Goal: Transaction & Acquisition: Purchase product/service

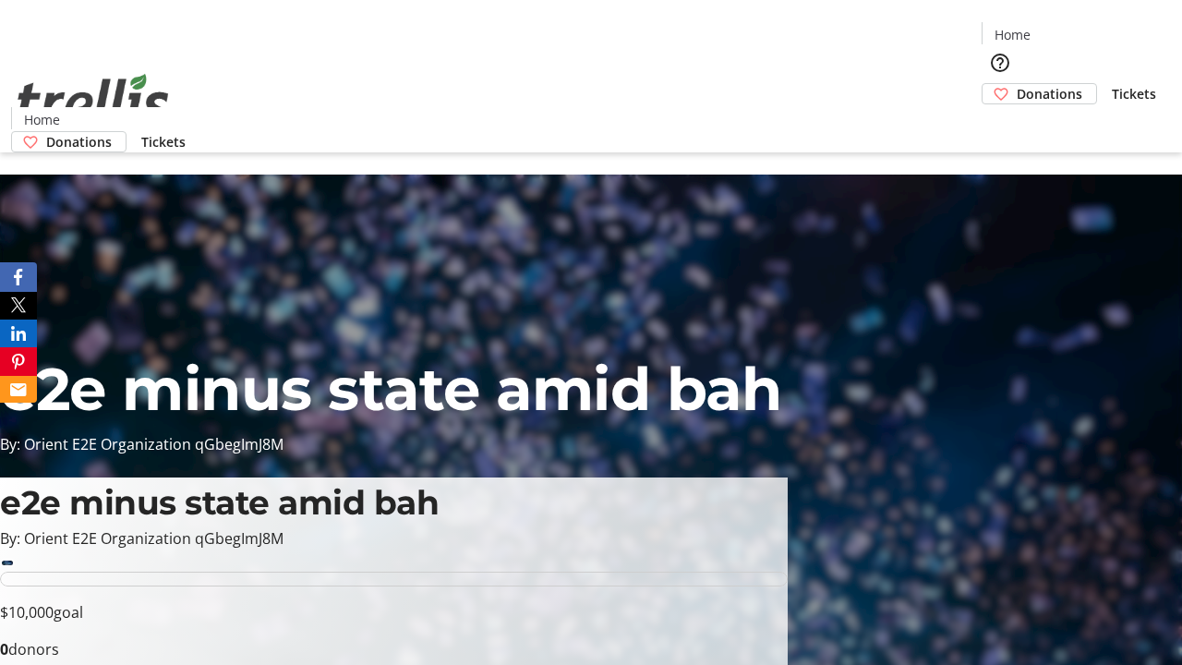
click at [1017, 84] on span "Donations" at bounding box center [1050, 93] width 66 height 19
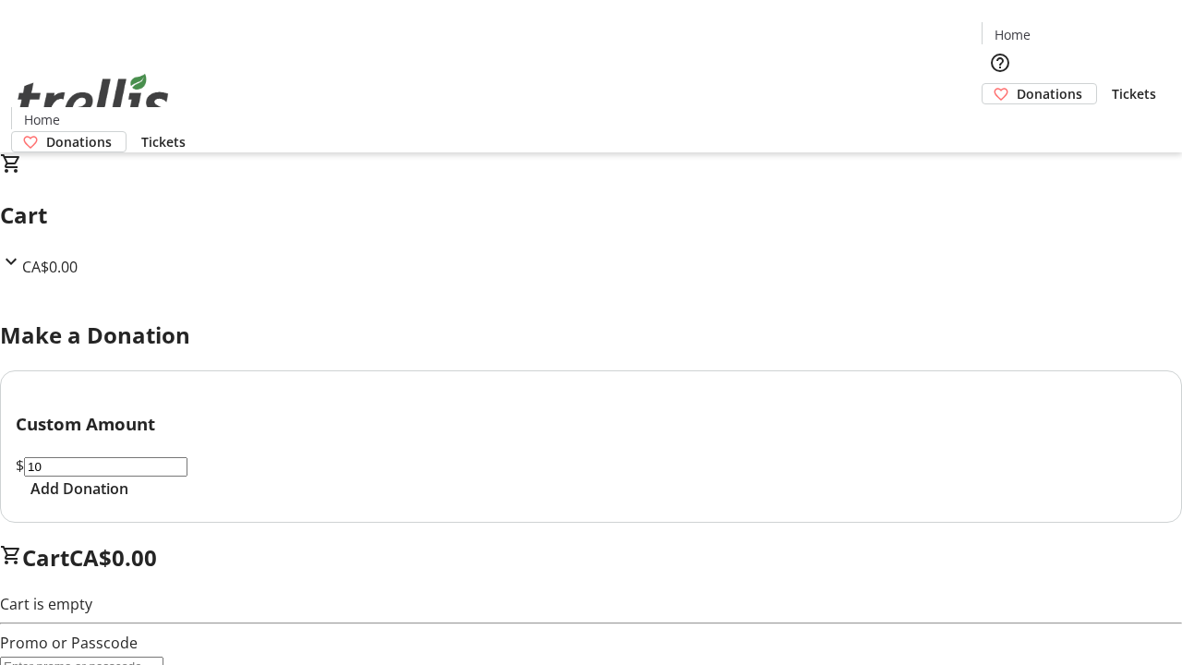
click at [128, 500] on span "Add Donation" at bounding box center [79, 489] width 98 height 22
select select "CA"
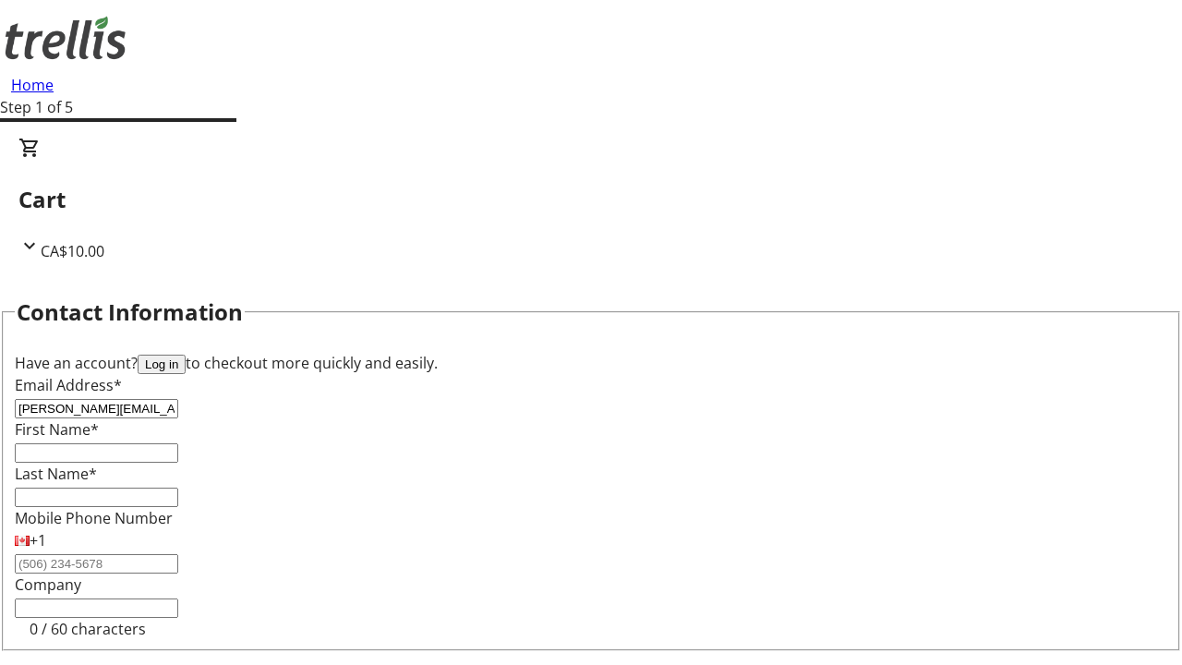
type input "[PERSON_NAME][EMAIL_ADDRESS][DOMAIN_NAME]"
type input "[PERSON_NAME]"
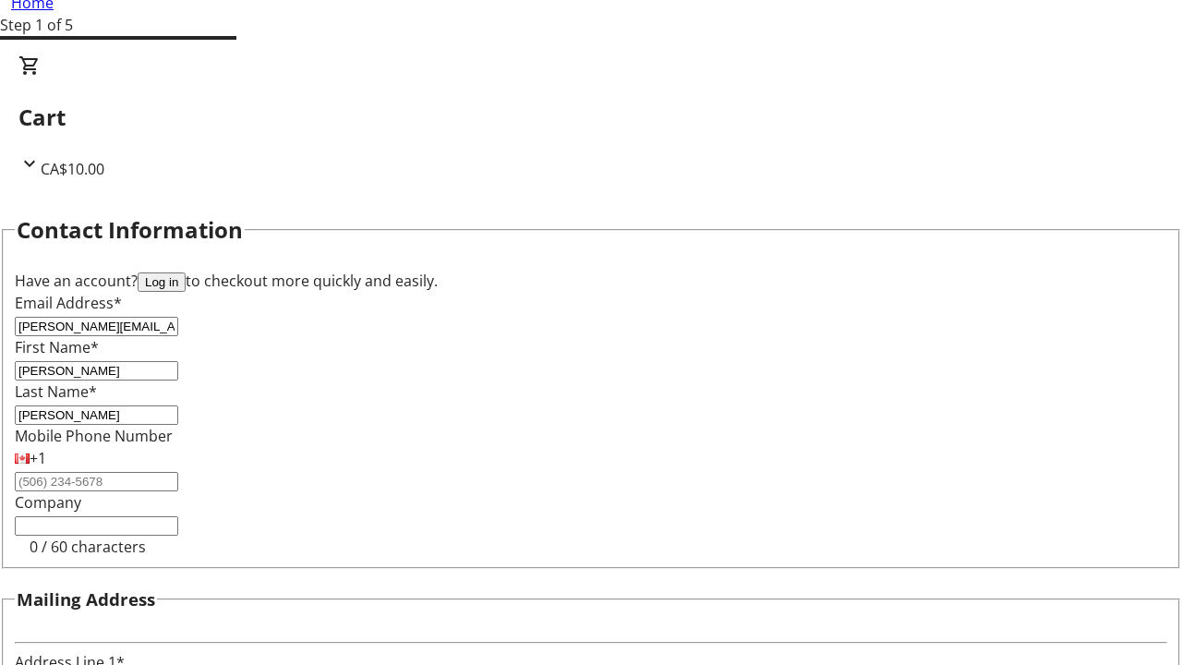
type input "[STREET_ADDRESS][PERSON_NAME]"
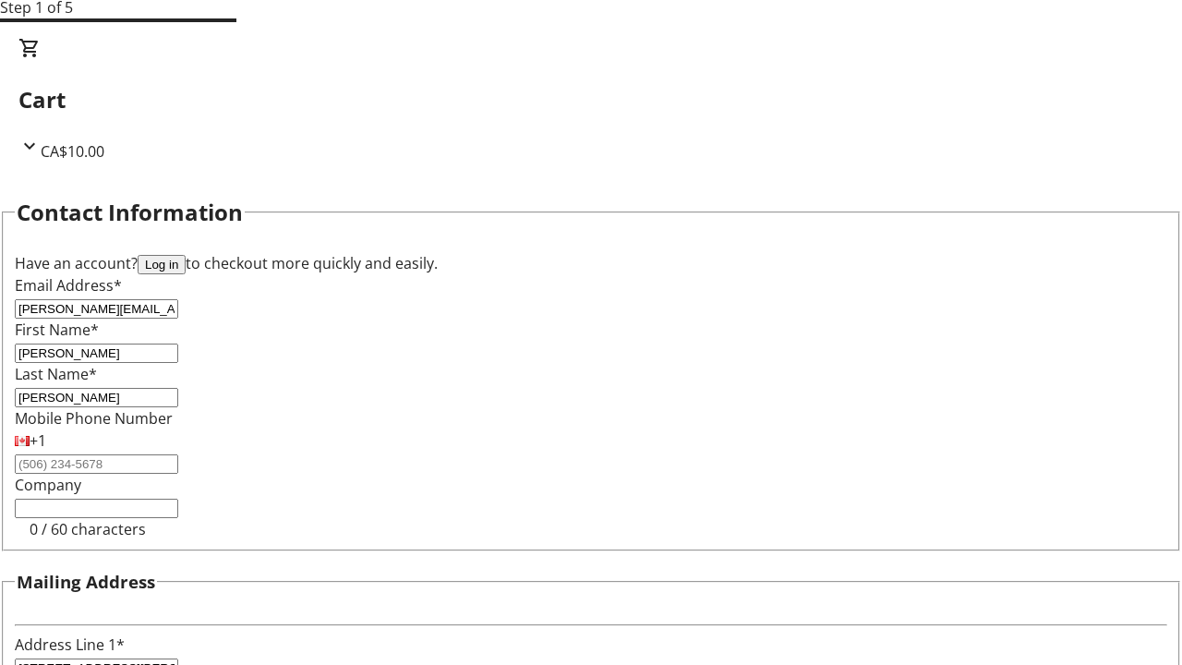
type input "Kelowna"
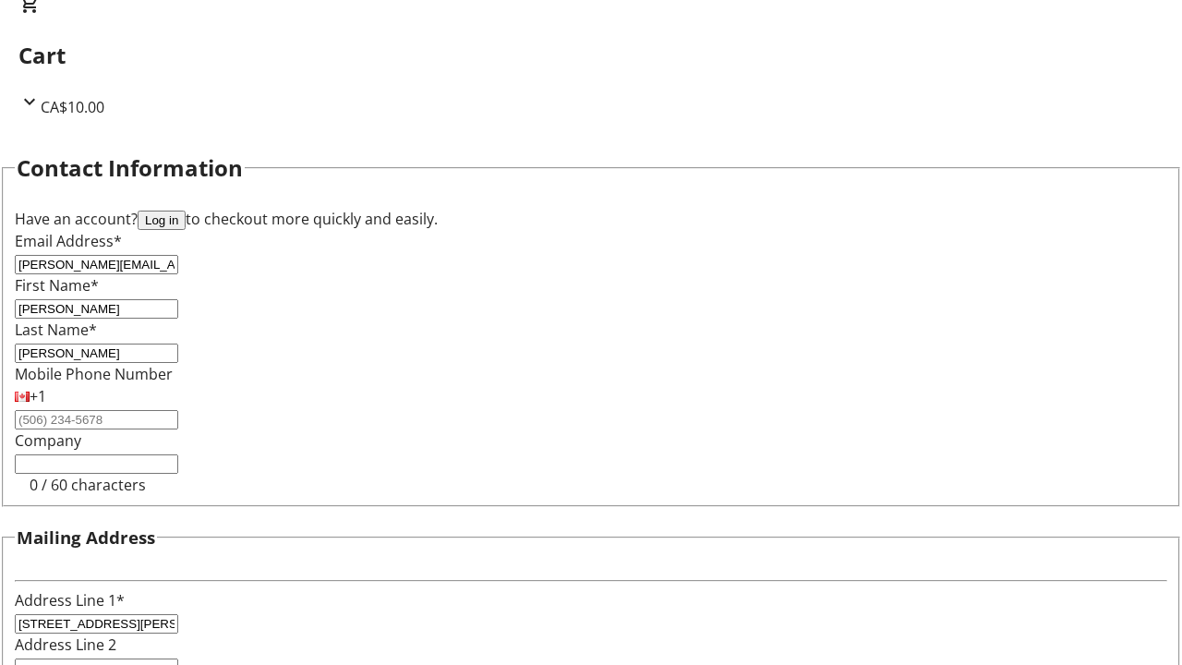
select select "BC"
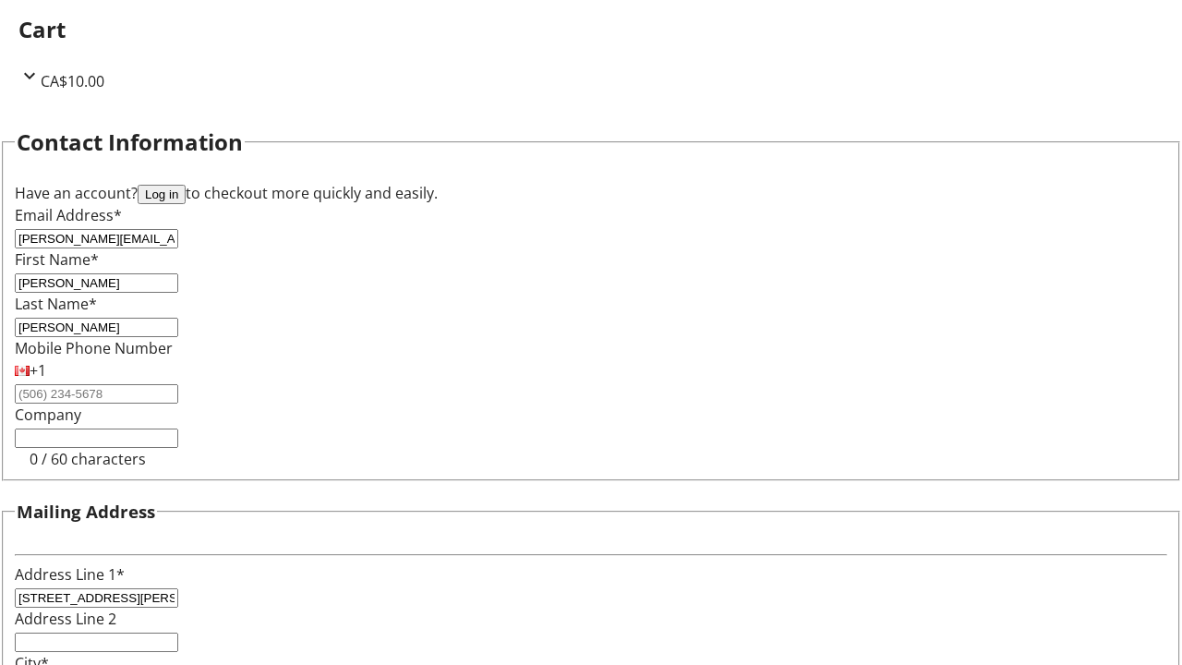
type input "Kelowna"
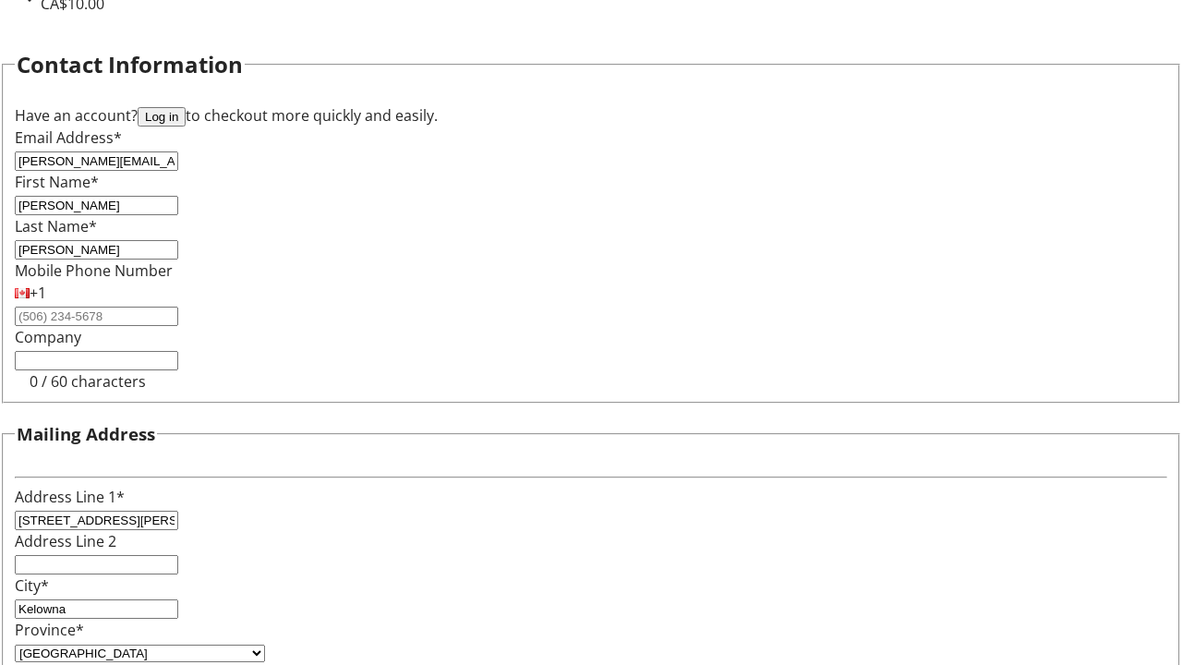
type input "V1Y 0C2"
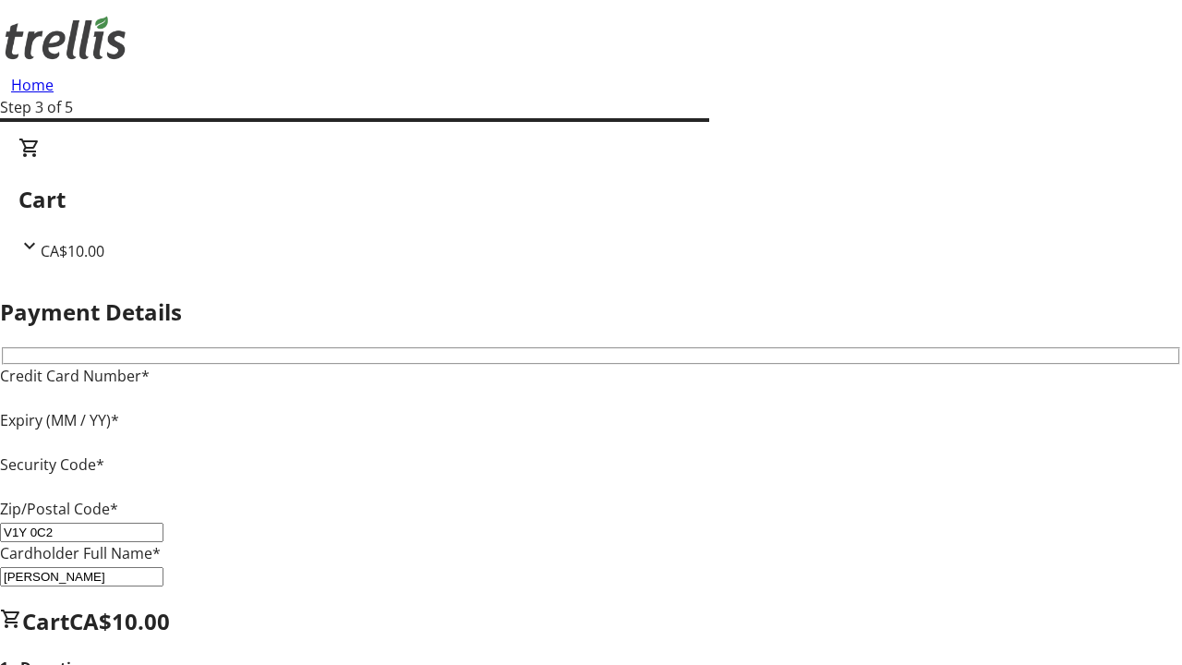
type input "V1Y 0C2"
